Goal: Task Accomplishment & Management: Complete application form

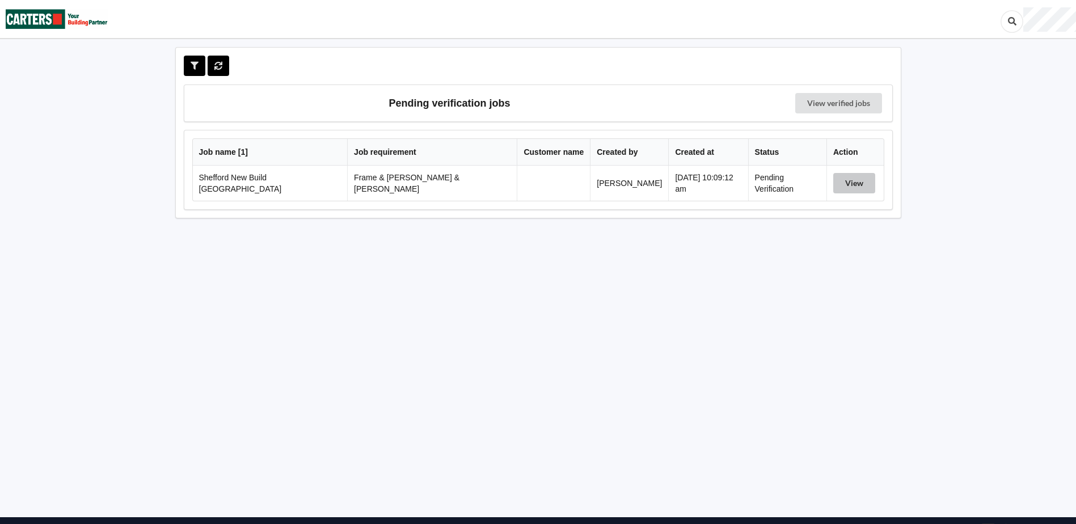
click at [837, 182] on button "View" at bounding box center [854, 183] width 42 height 20
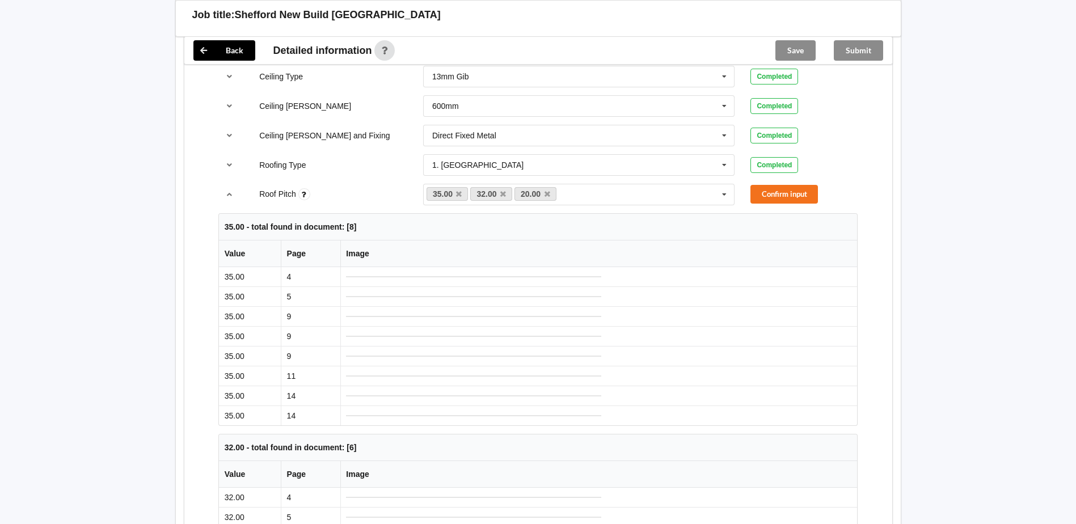
scroll to position [511, 0]
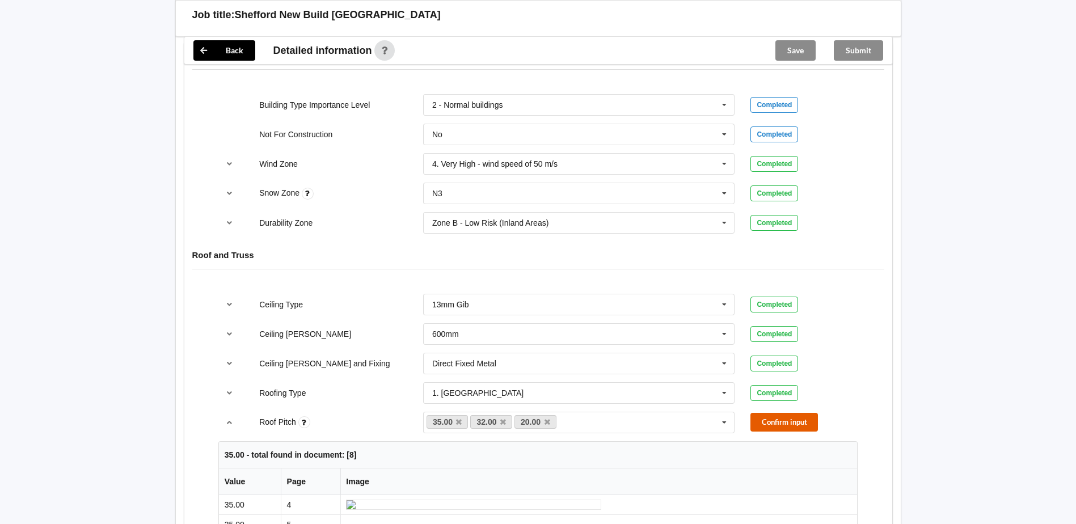
click at [806, 413] on button "Confirm input" at bounding box center [785, 422] width 68 height 19
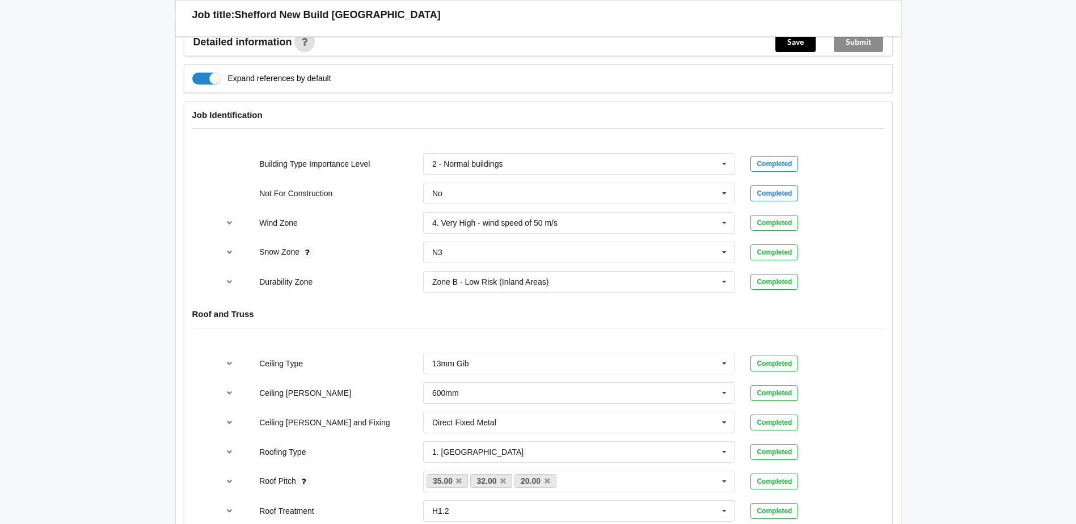
scroll to position [567, 0]
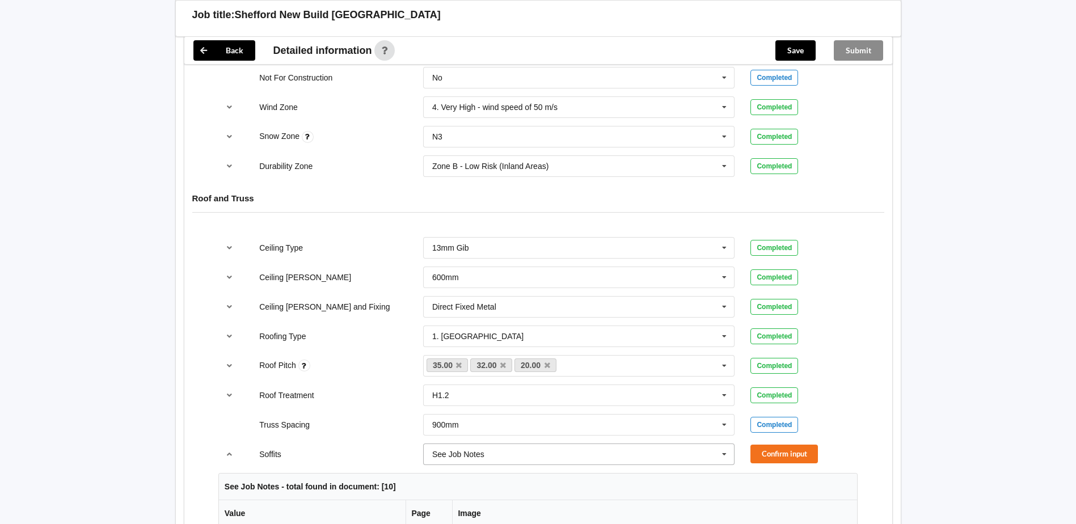
click at [723, 444] on icon at bounding box center [724, 454] width 17 height 21
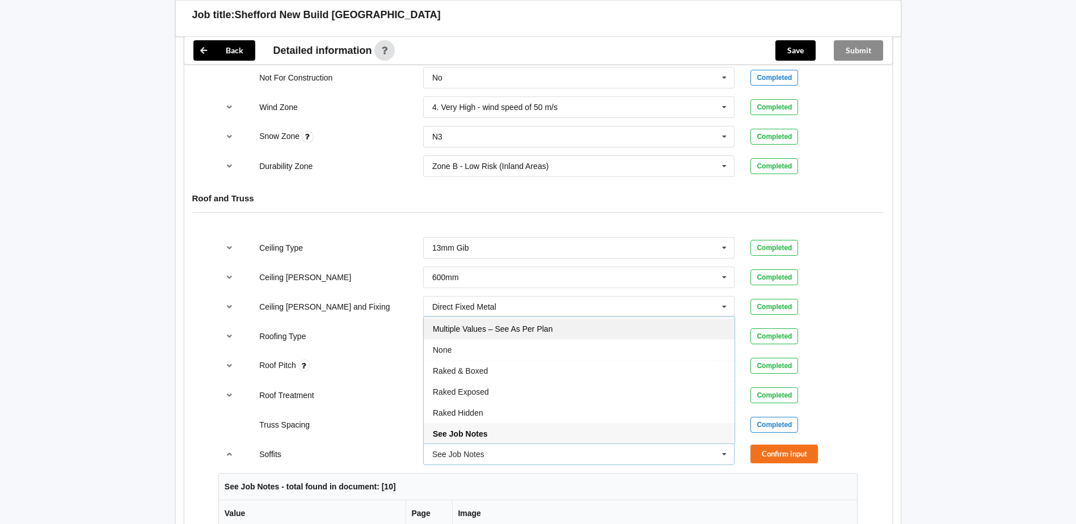
click at [497, 325] on span "Multiple Values – See As Per Plan" at bounding box center [493, 329] width 120 height 9
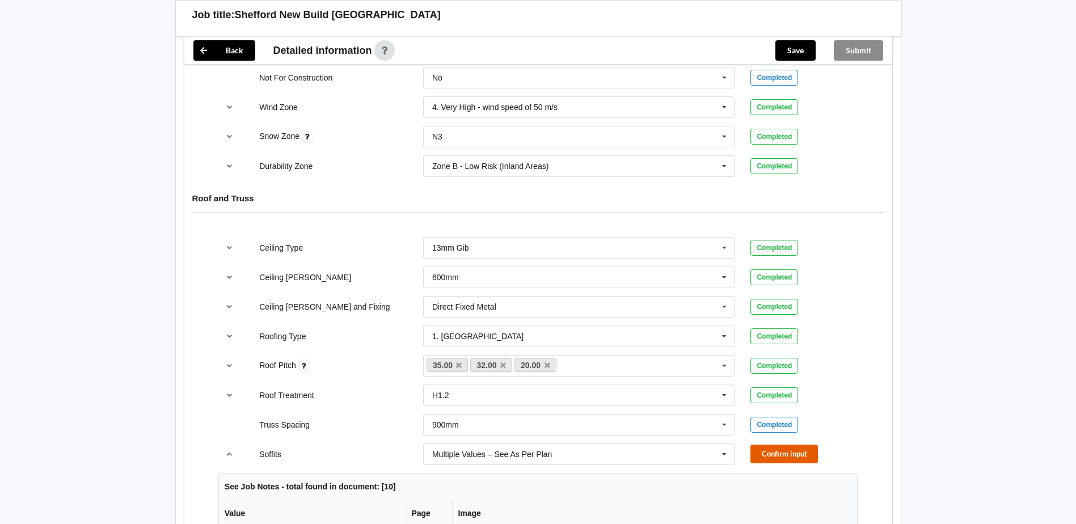
click at [777, 445] on button "Confirm input" at bounding box center [785, 454] width 68 height 19
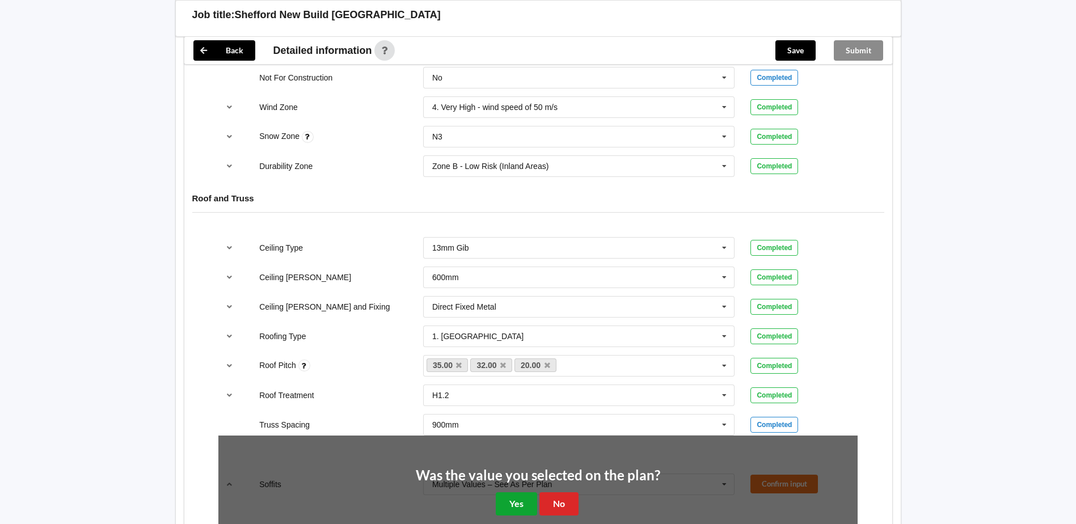
click at [516, 492] on button "Yes" at bounding box center [516, 503] width 41 height 23
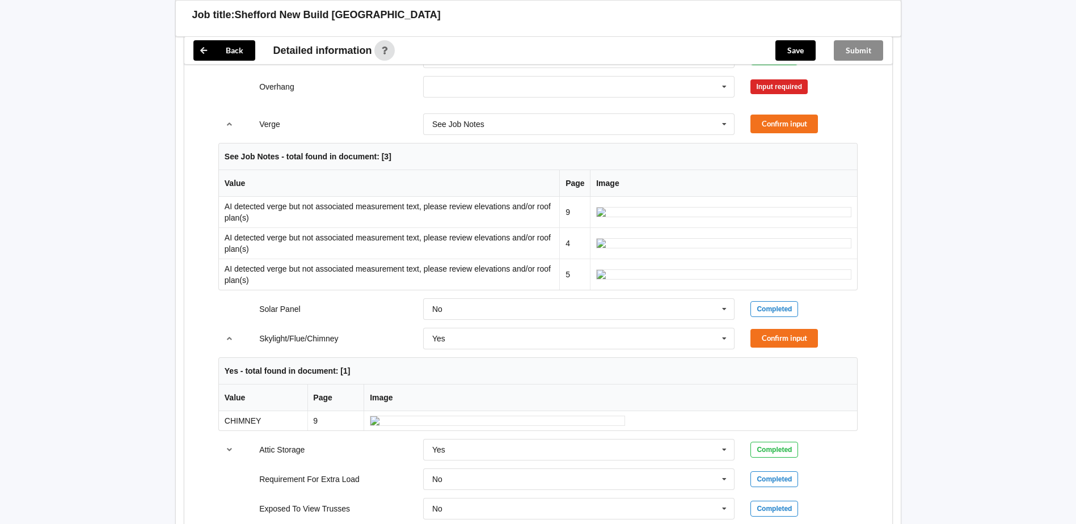
scroll to position [908, 0]
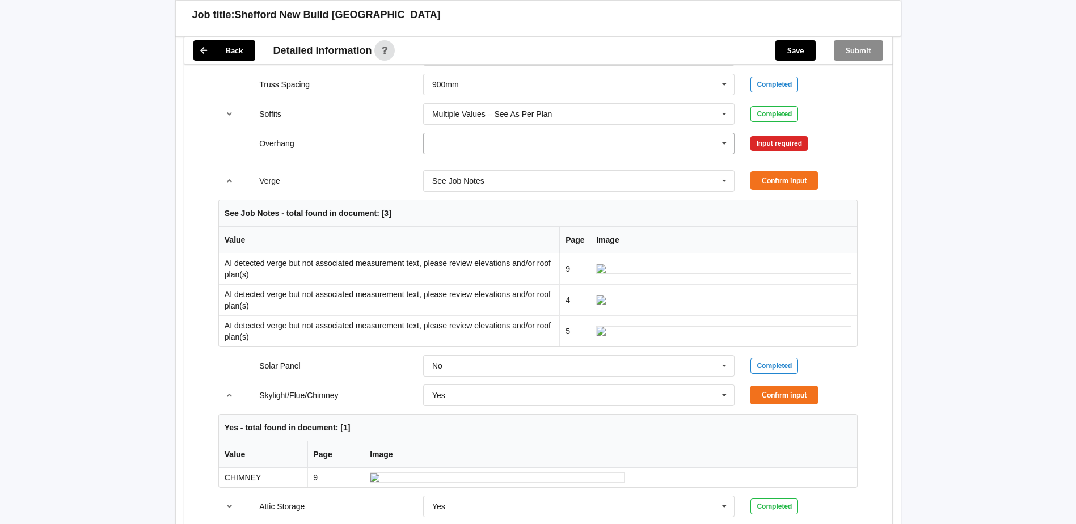
click at [722, 134] on icon at bounding box center [724, 143] width 17 height 21
click at [510, 244] on span "Multiple Values – See As Per Plan" at bounding box center [493, 248] width 120 height 9
click at [785, 134] on button "Confirm input" at bounding box center [785, 143] width 68 height 19
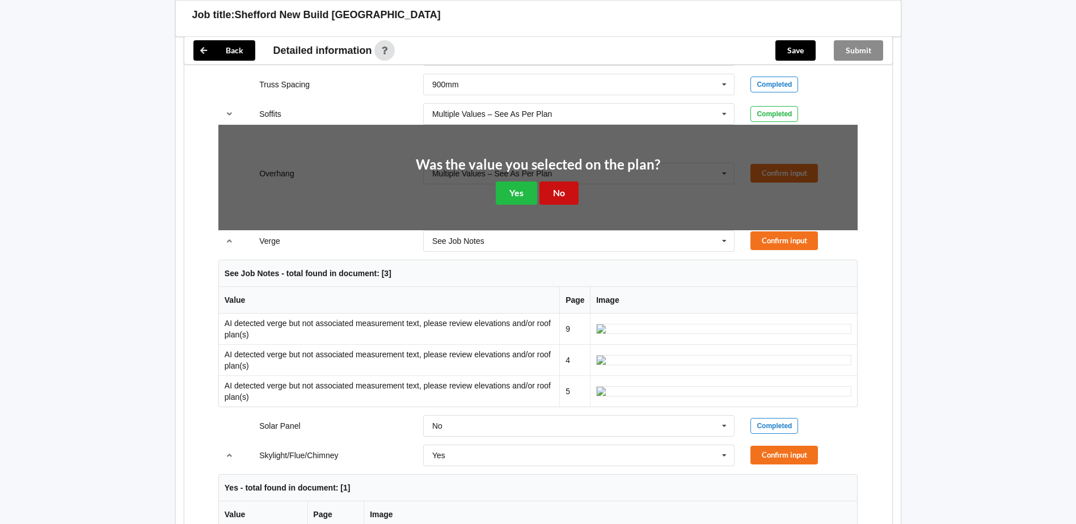
click at [551, 182] on button "No" at bounding box center [559, 193] width 39 height 23
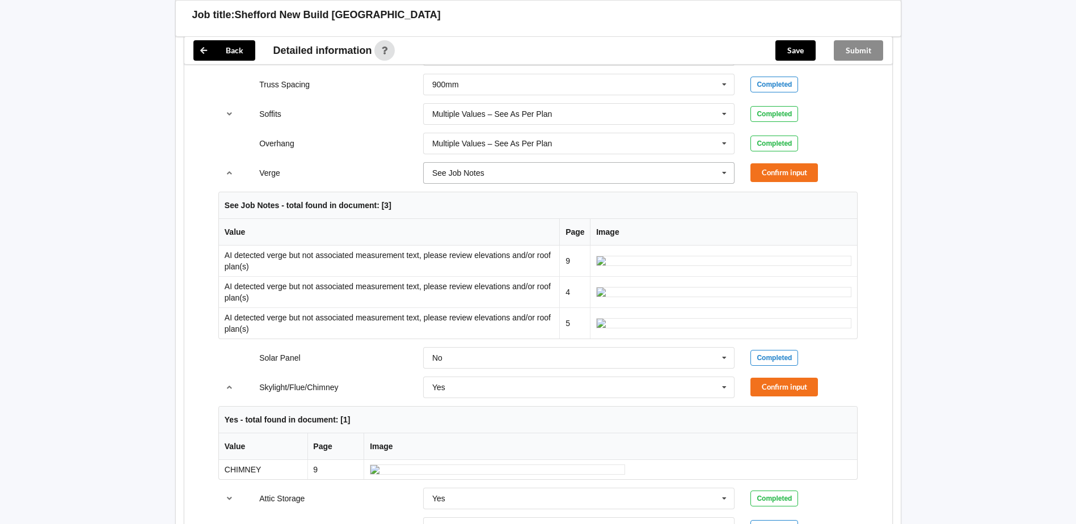
click at [724, 163] on icon at bounding box center [724, 173] width 17 height 21
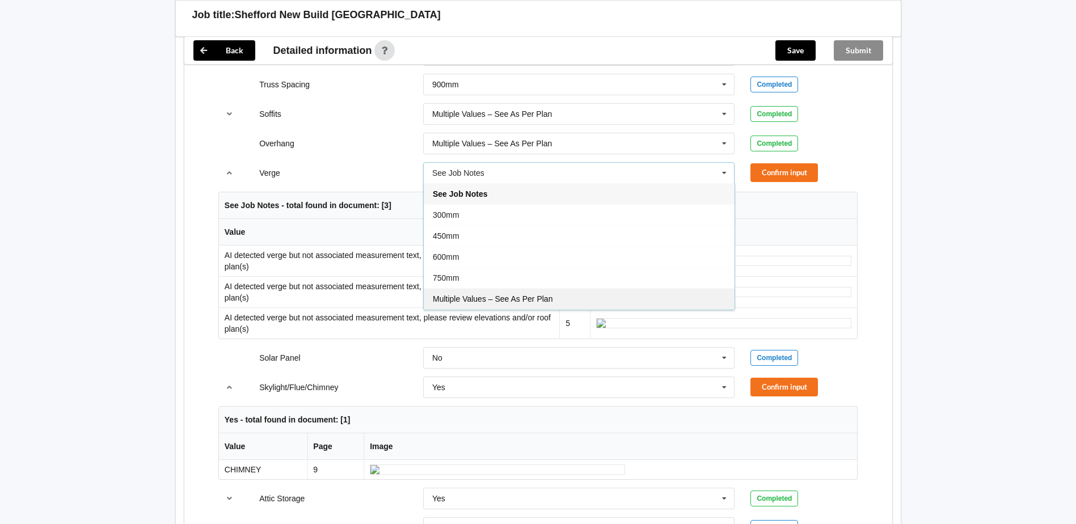
click at [535, 294] on span "Multiple Values – See As Per Plan" at bounding box center [493, 298] width 120 height 9
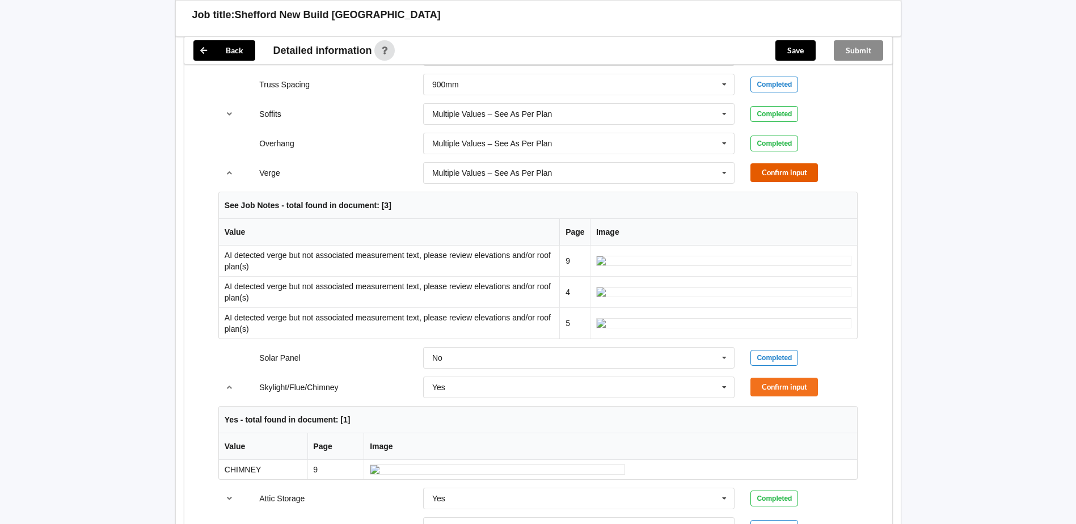
click at [780, 163] on button "Confirm input" at bounding box center [785, 172] width 68 height 19
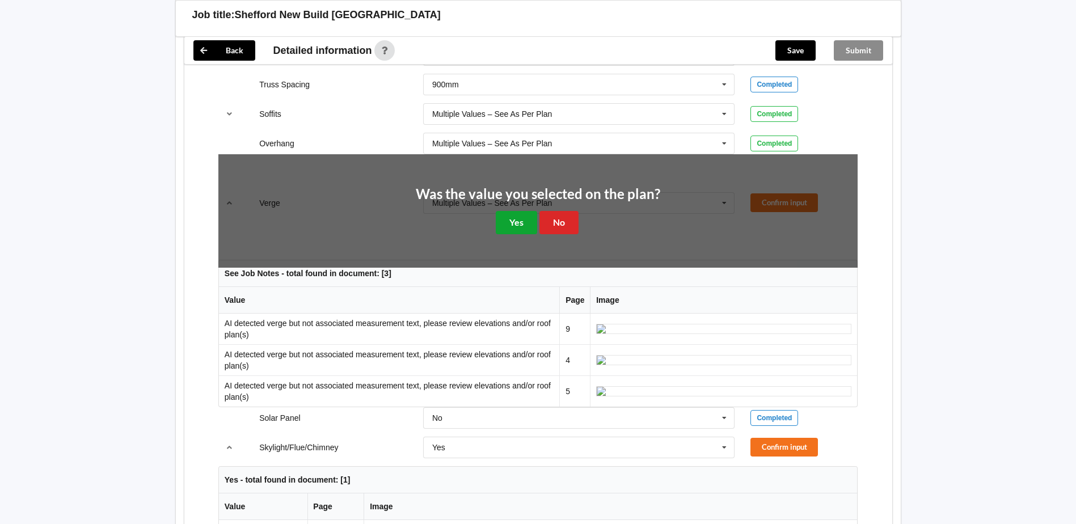
click at [507, 211] on button "Yes" at bounding box center [516, 222] width 41 height 23
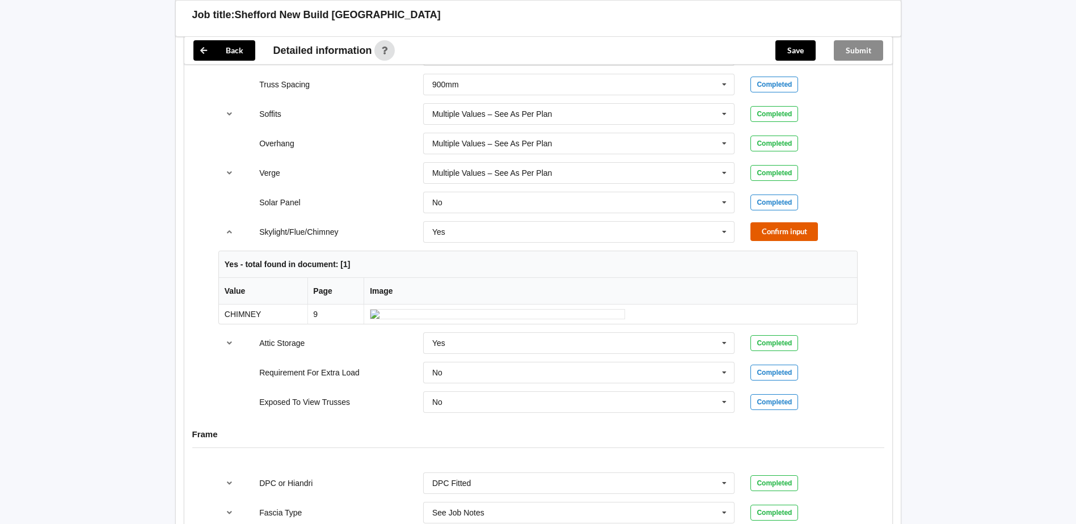
click at [772, 222] on button "Confirm input" at bounding box center [785, 231] width 68 height 19
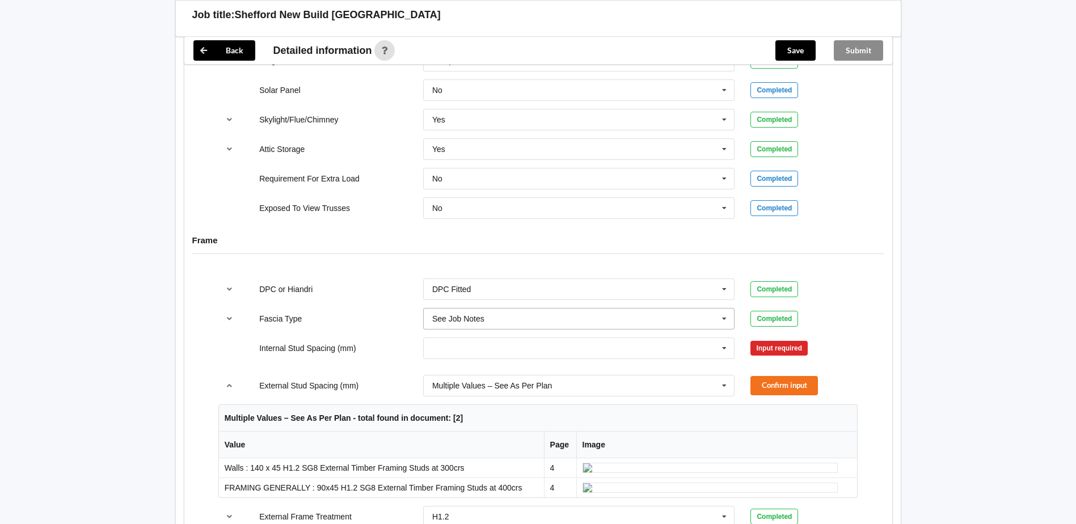
scroll to position [1021, 0]
click at [724, 337] on icon at bounding box center [724, 347] width 17 height 21
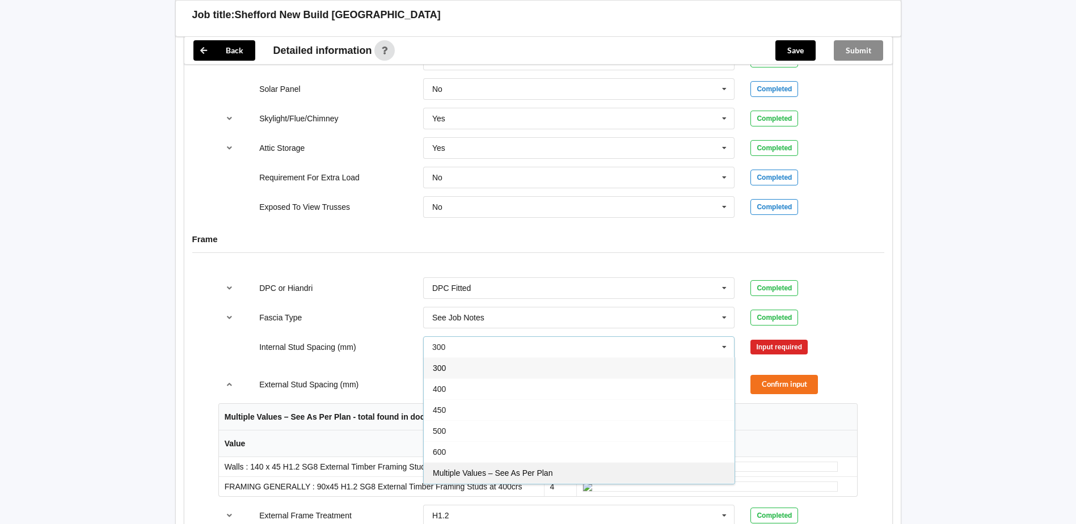
click at [450, 469] on span "Multiple Values – See As Per Plan" at bounding box center [493, 473] width 120 height 9
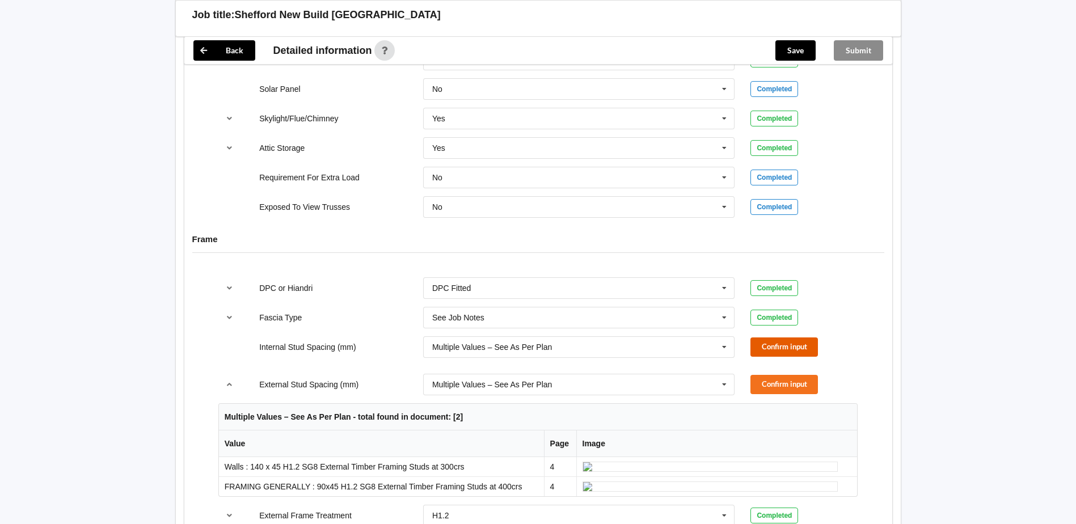
click at [765, 340] on button "Confirm input" at bounding box center [785, 347] width 68 height 19
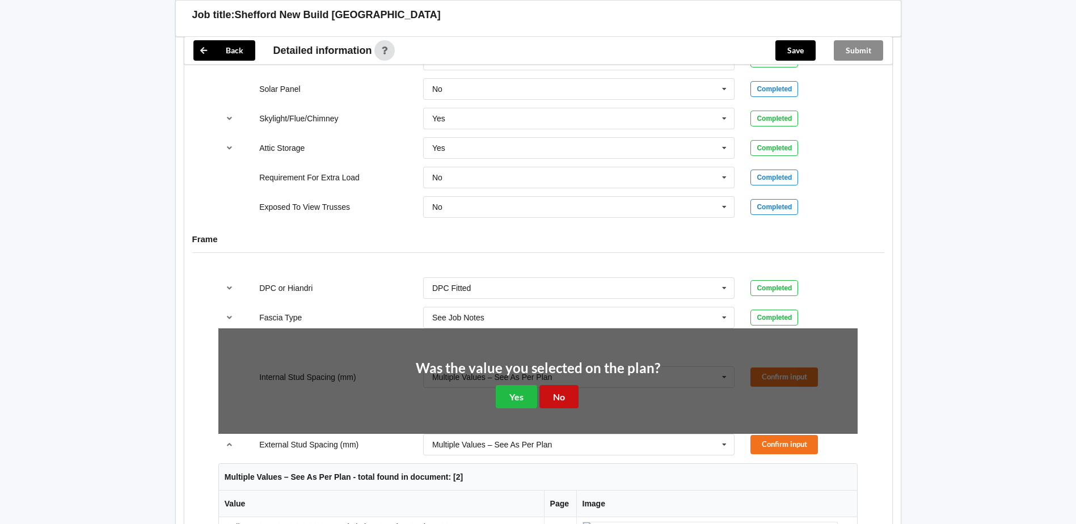
click at [544, 385] on button "No" at bounding box center [559, 396] width 39 height 23
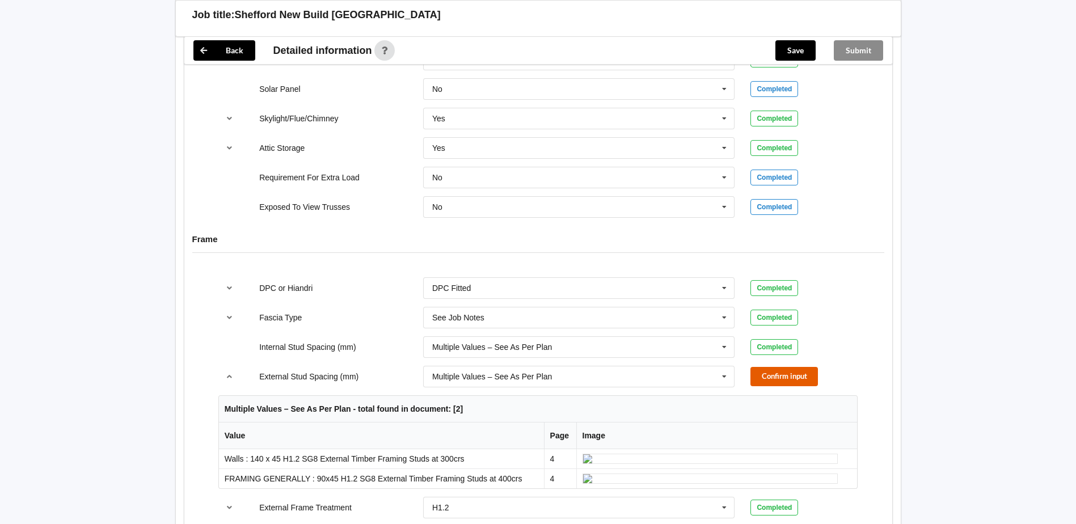
click at [778, 367] on button "Confirm input" at bounding box center [785, 376] width 68 height 19
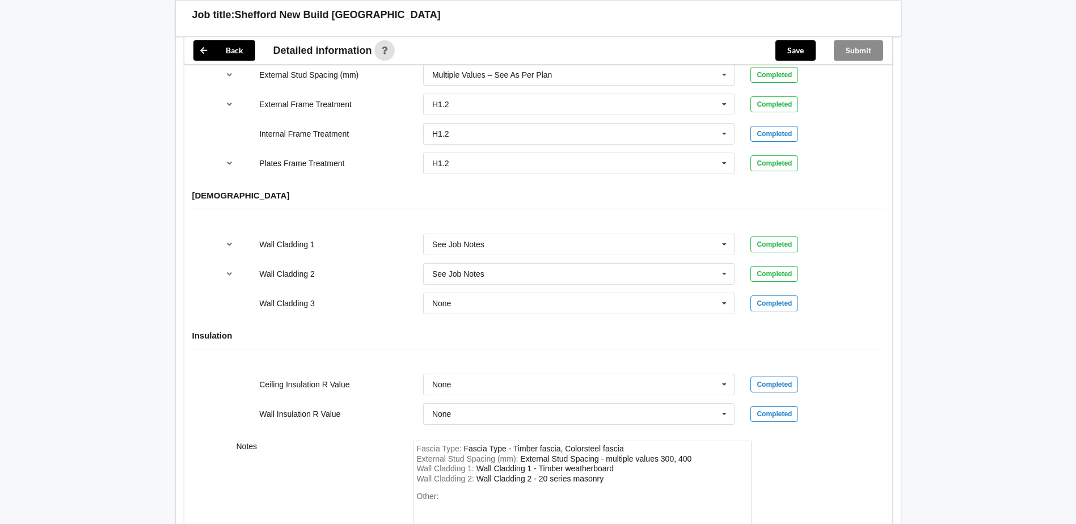
scroll to position [1160, 0]
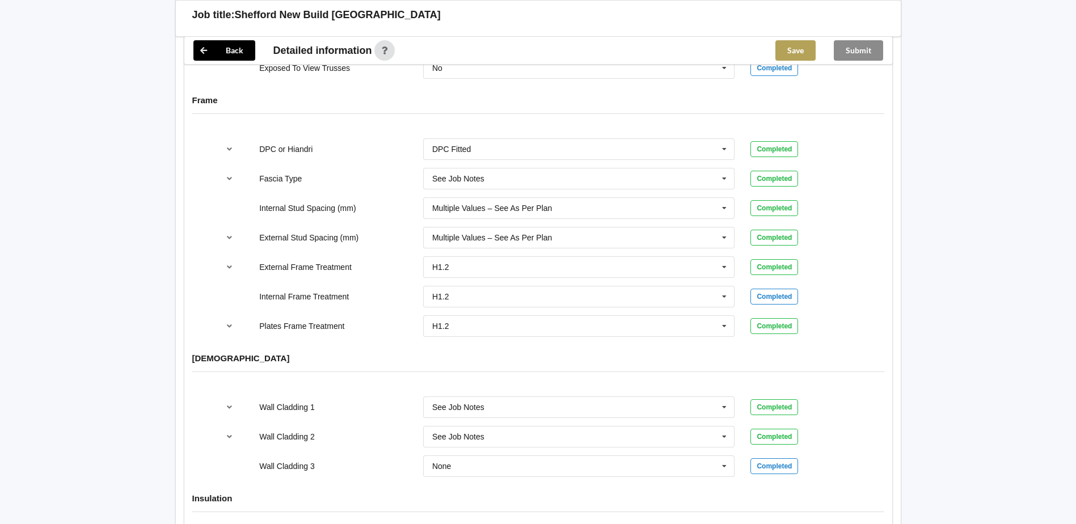
click at [793, 56] on button "Save" at bounding box center [796, 50] width 40 height 20
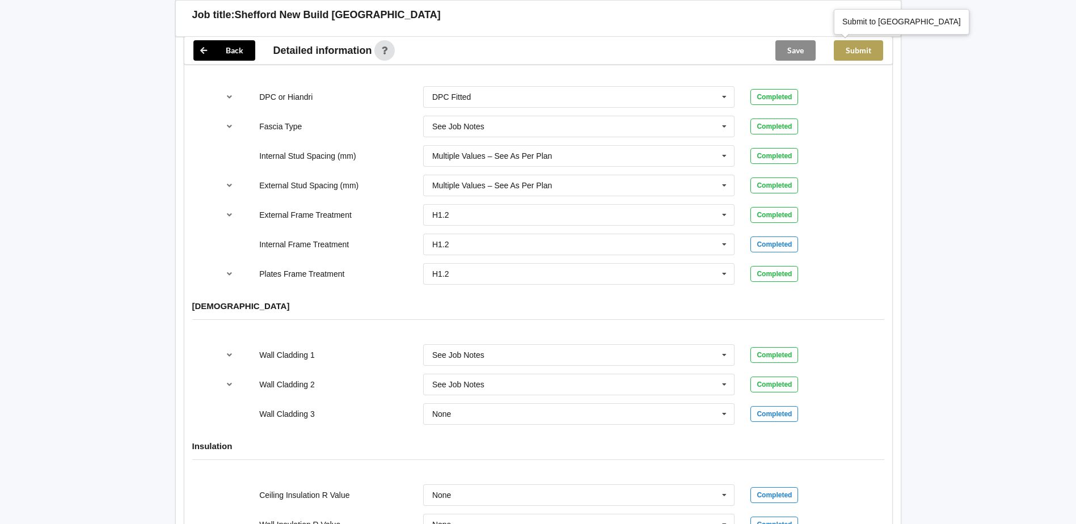
click at [857, 53] on button "Submit" at bounding box center [858, 50] width 49 height 20
